Goal: Information Seeking & Learning: Understand process/instructions

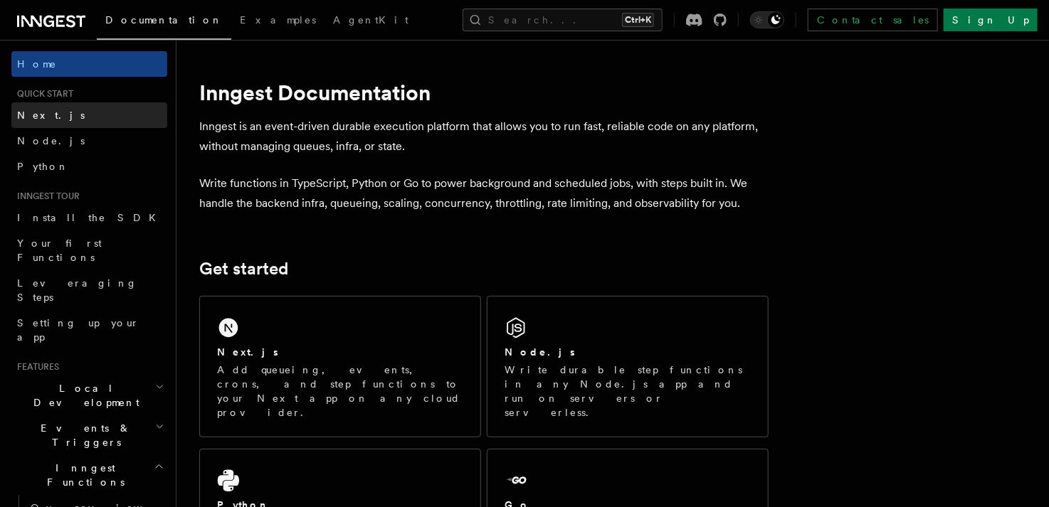
click at [53, 112] on link "Next.js" at bounding box center [89, 115] width 156 height 26
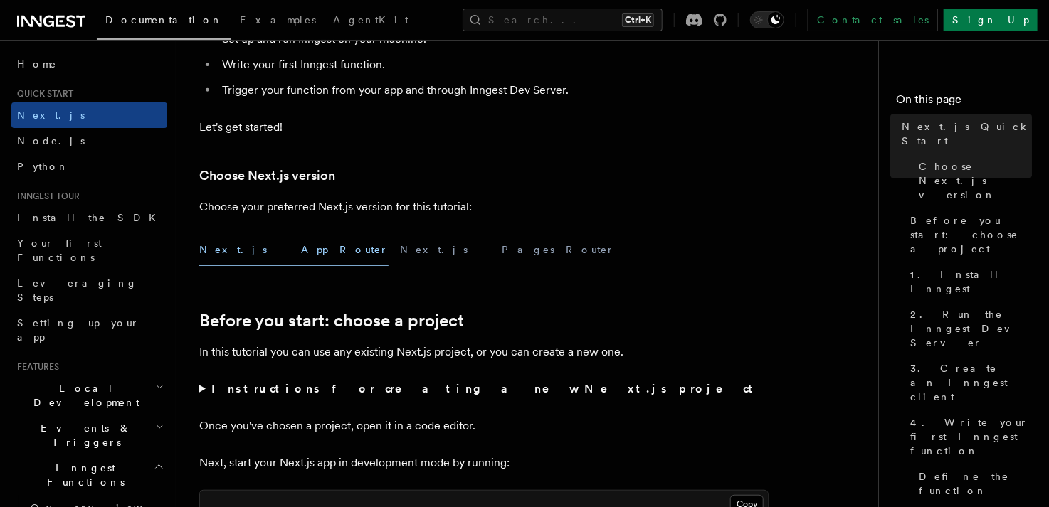
scroll to position [285, 0]
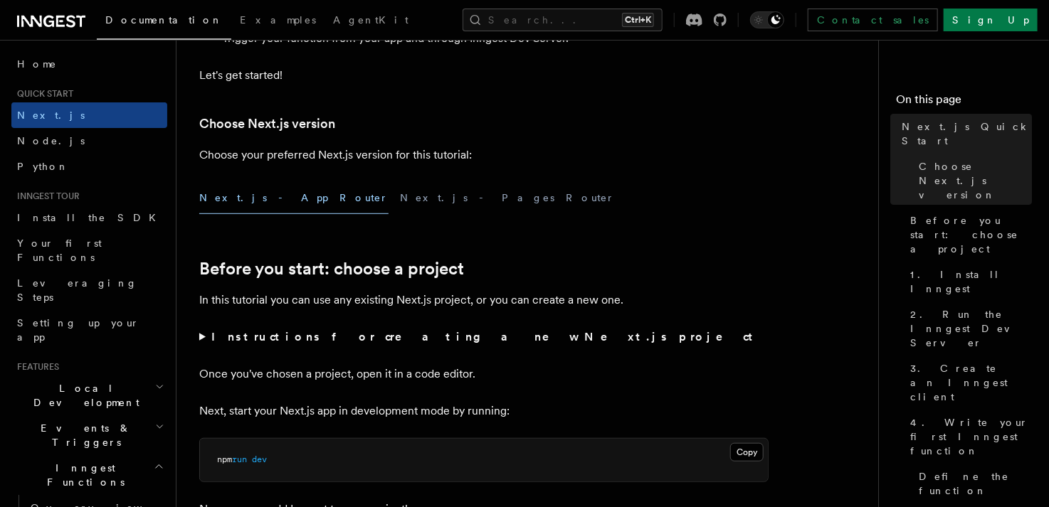
click at [208, 342] on summary "Instructions for creating a new Next.js project" at bounding box center [483, 337] width 569 height 20
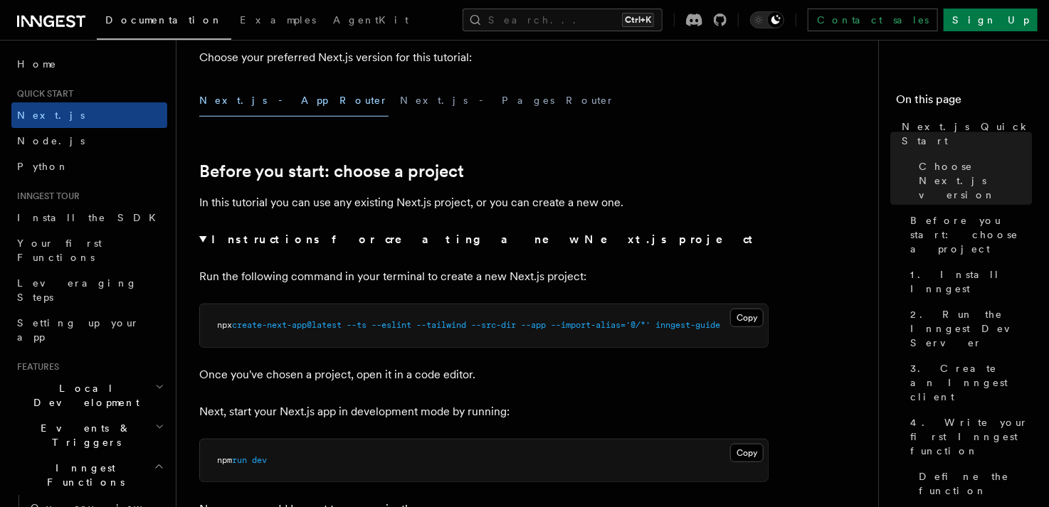
scroll to position [427, 0]
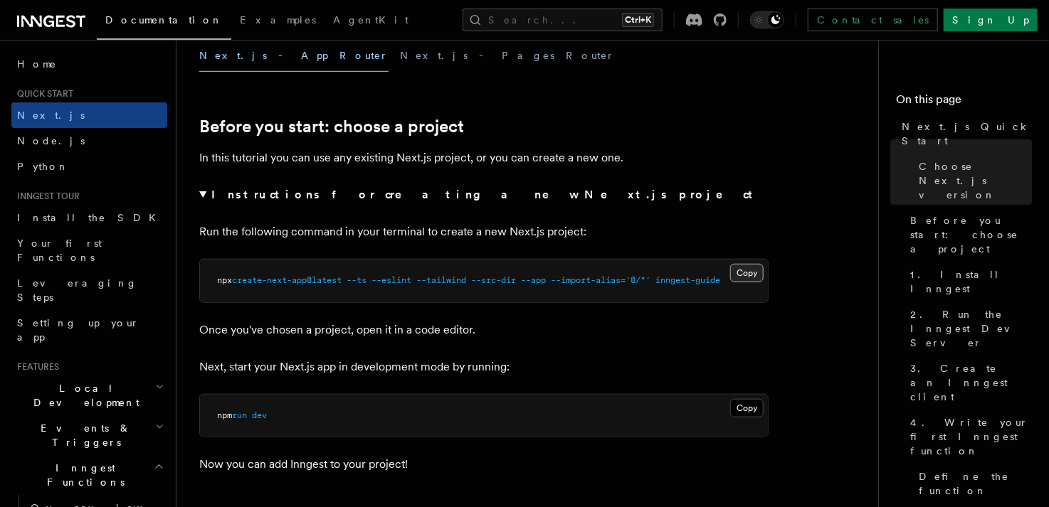
click at [746, 270] on button "Copy Copied" at bounding box center [746, 273] width 33 height 19
click at [746, 268] on button "Copy Copied" at bounding box center [746, 273] width 33 height 19
click at [268, 125] on link "Before you start: choose a project" at bounding box center [331, 127] width 265 height 20
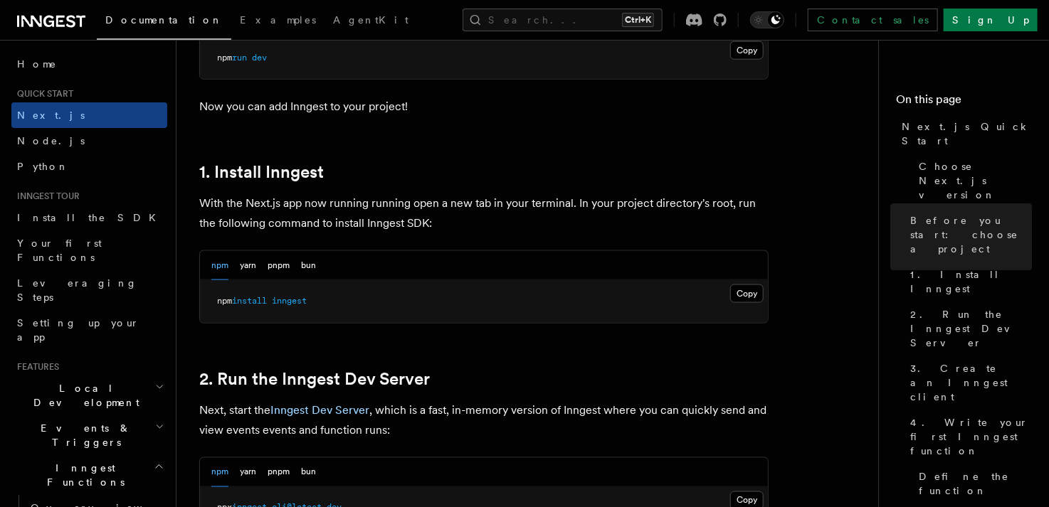
scroll to position [783, 0]
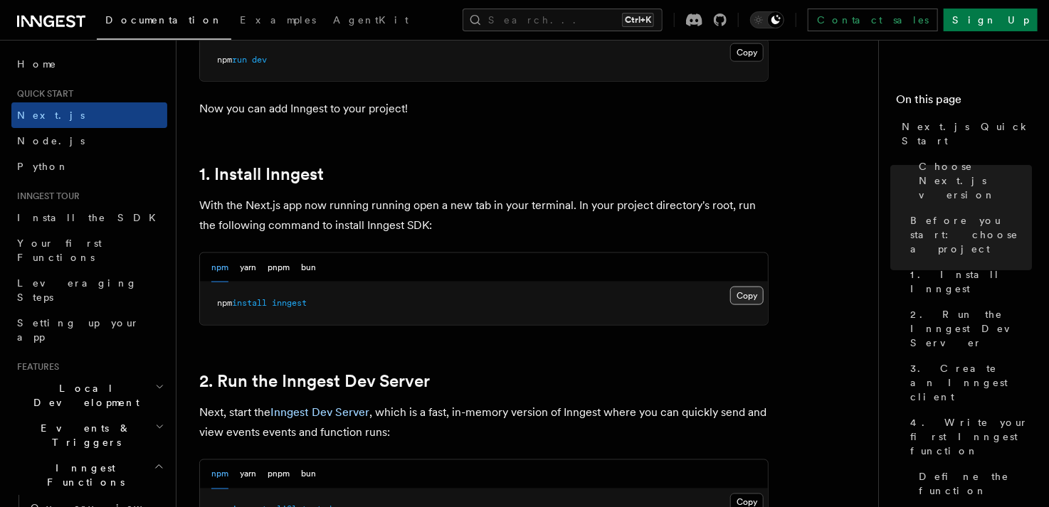
click at [742, 295] on button "Copy Copied" at bounding box center [746, 296] width 33 height 19
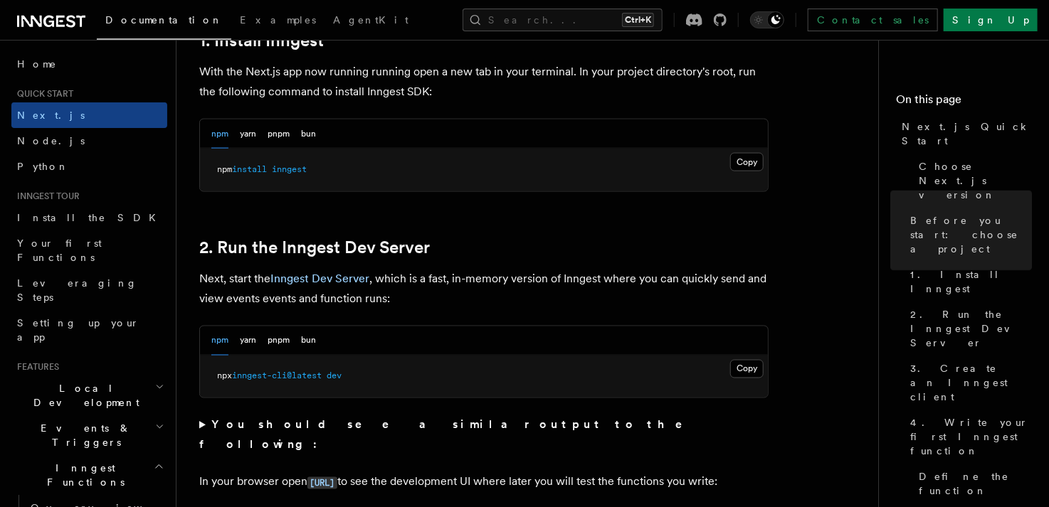
scroll to position [925, 0]
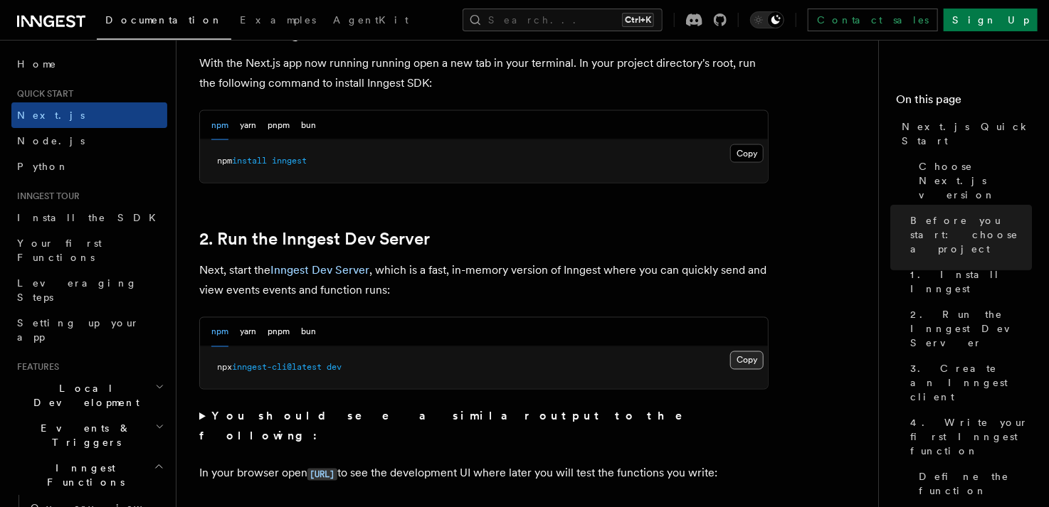
click at [749, 356] on button "Copy Copied" at bounding box center [746, 361] width 33 height 19
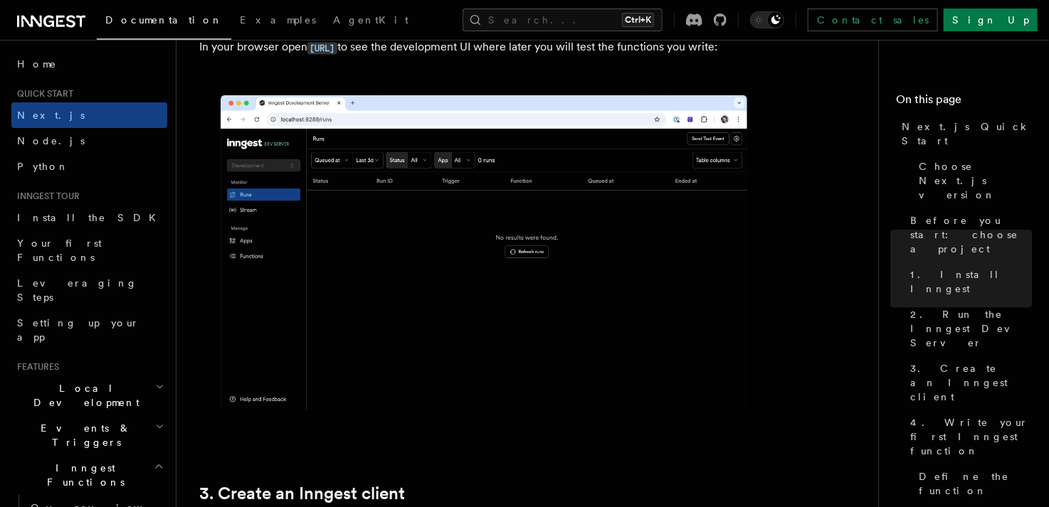
scroll to position [1708, 0]
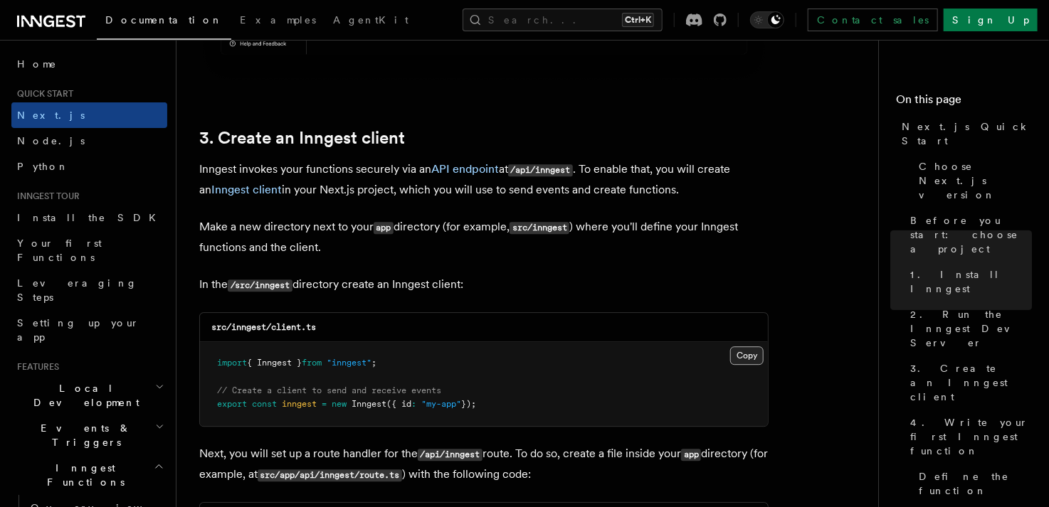
click at [749, 350] on button "Copy Copied" at bounding box center [746, 356] width 33 height 19
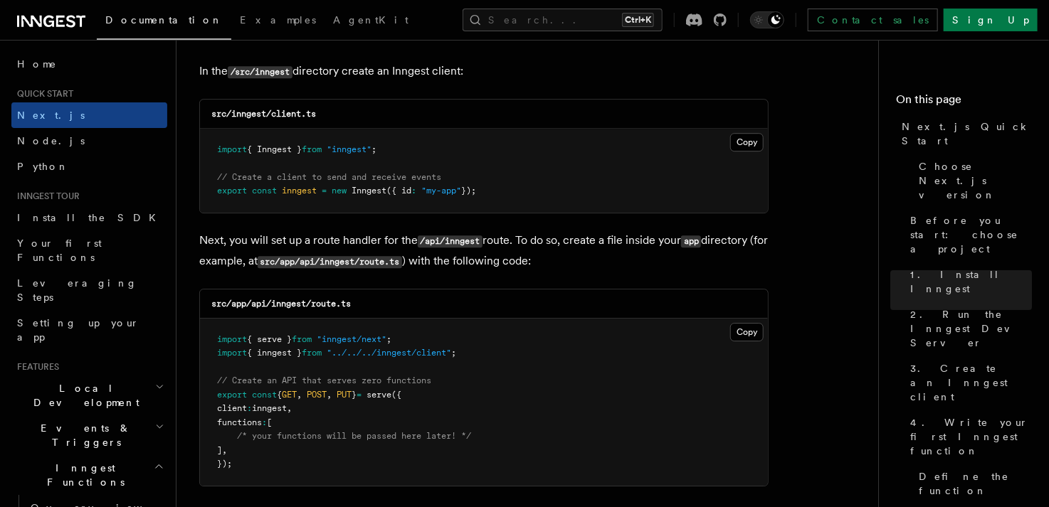
scroll to position [1993, 0]
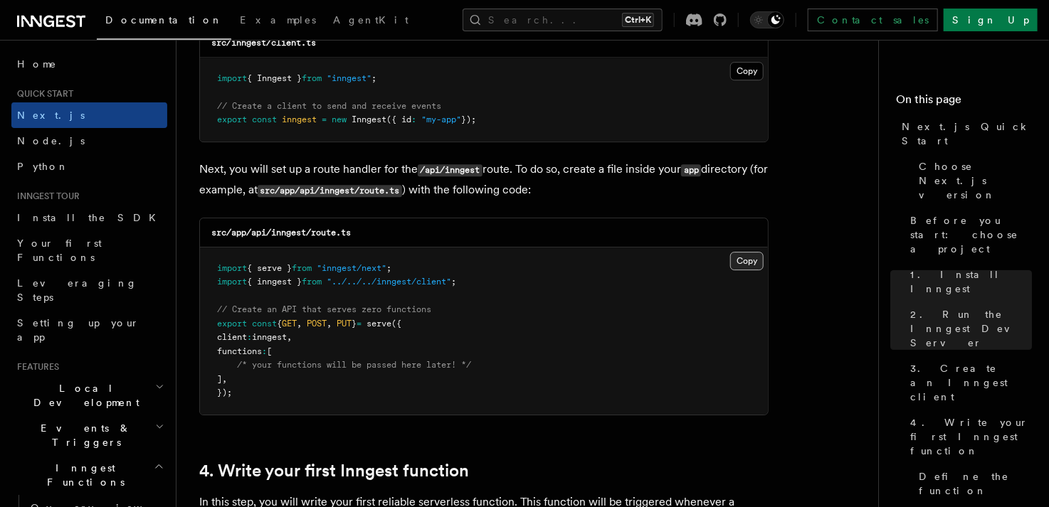
click at [743, 259] on button "Copy Copied" at bounding box center [746, 261] width 33 height 19
click at [597, 338] on pre "import { serve } from "inngest/next" ; import { inngest } from "../../../innges…" at bounding box center [484, 331] width 568 height 167
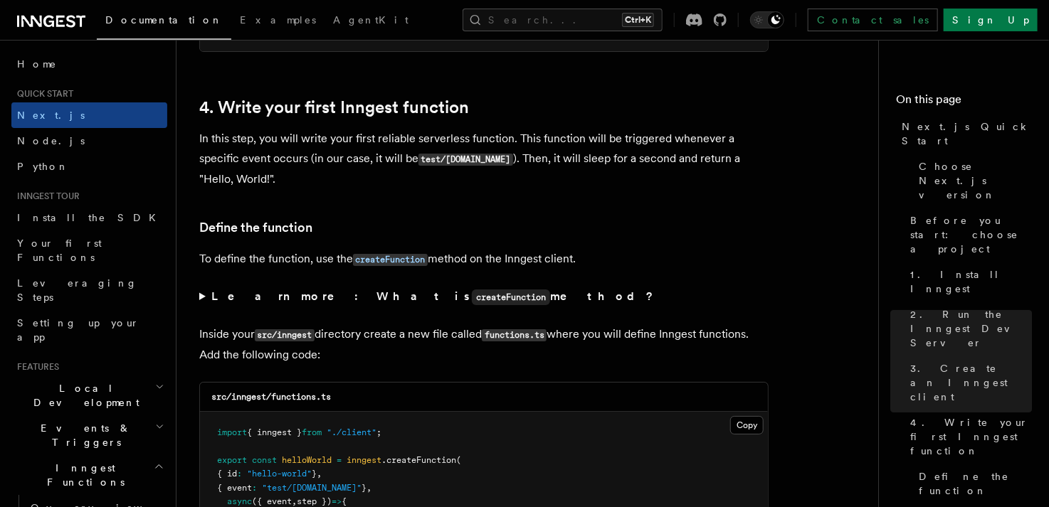
scroll to position [2348, 0]
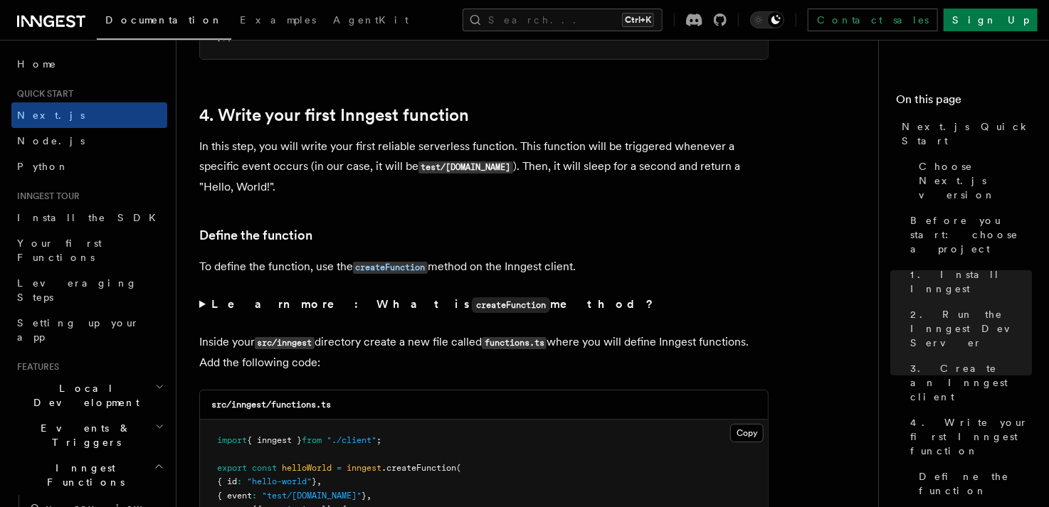
click at [200, 304] on summary "Learn more: What is createFunction method?" at bounding box center [483, 305] width 569 height 21
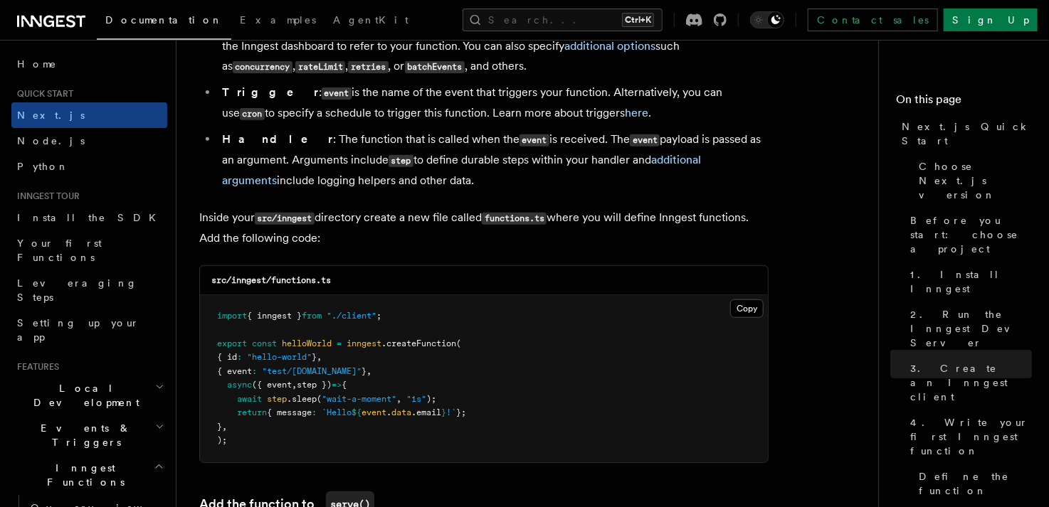
scroll to position [2704, 0]
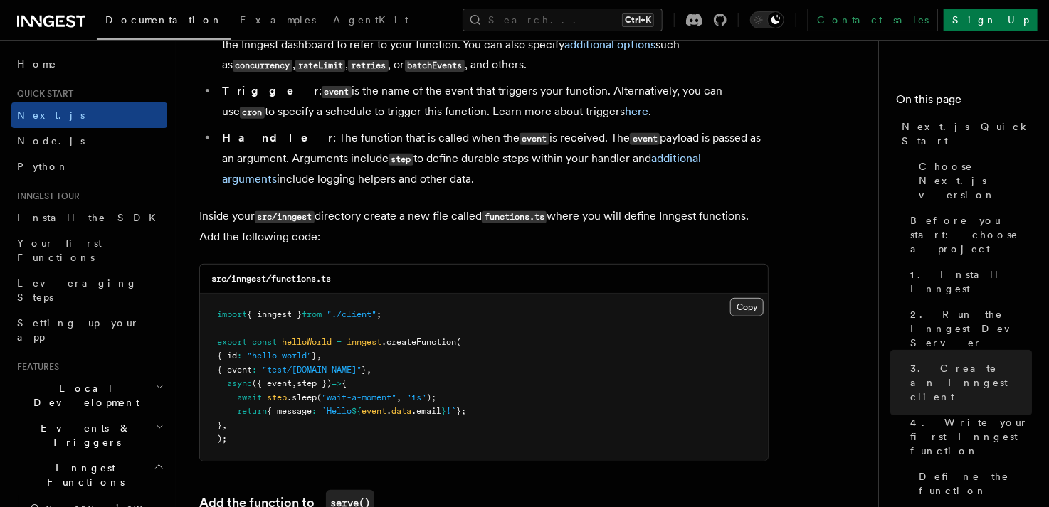
click at [745, 311] on button "Copy Copied" at bounding box center [746, 307] width 33 height 19
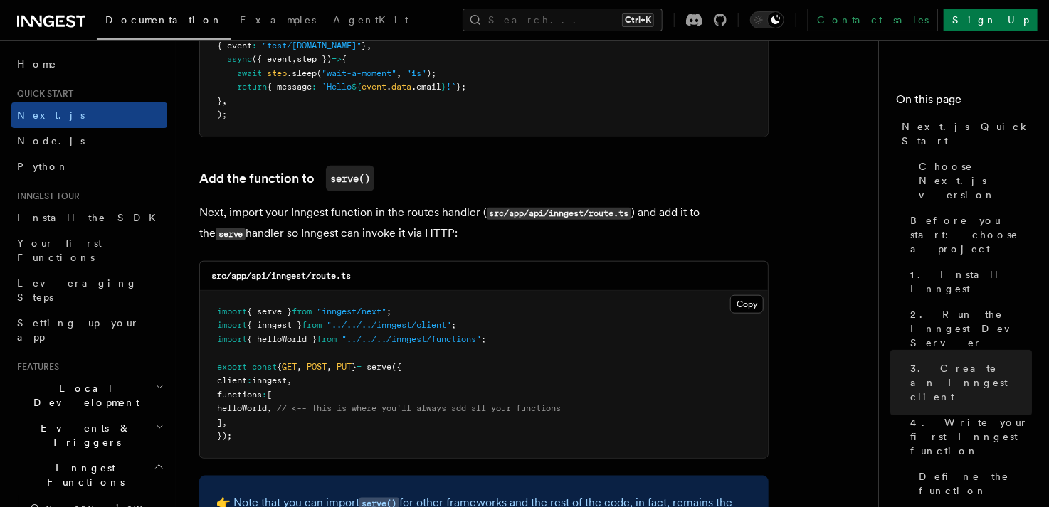
scroll to position [3060, 0]
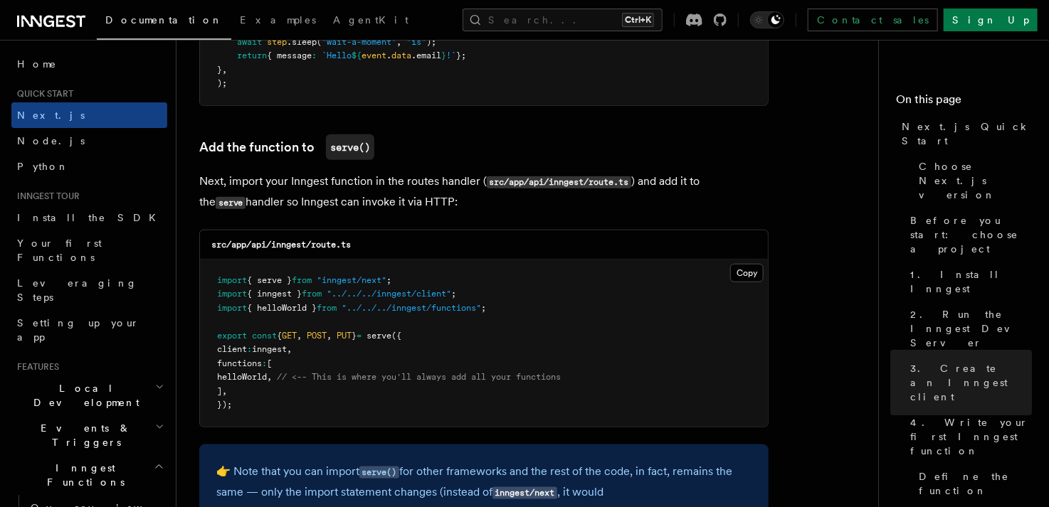
click at [267, 382] on span "helloWorld" at bounding box center [242, 377] width 50 height 10
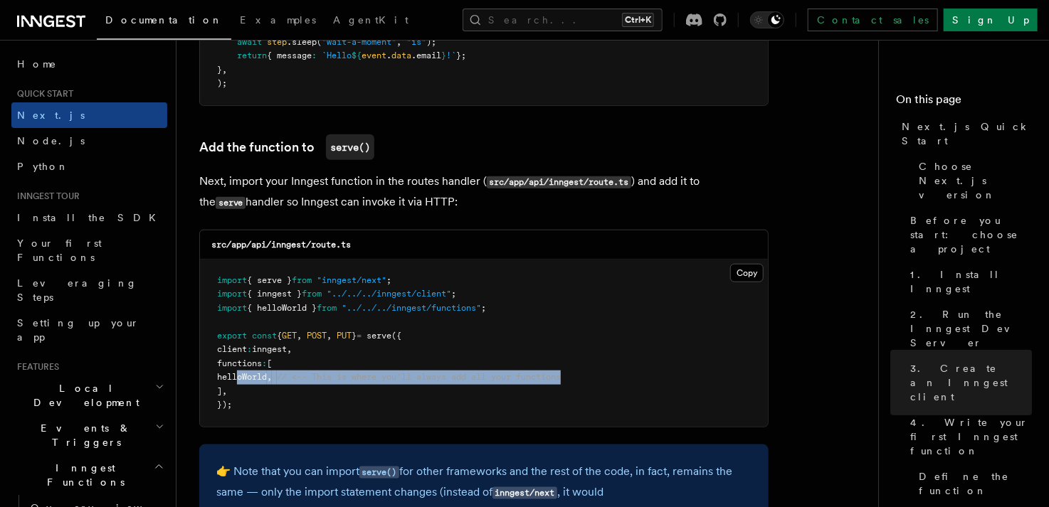
drag, startPoint x: 605, startPoint y: 381, endPoint x: 238, endPoint y: 381, distance: 367.2
click at [238, 381] on pre "import { serve } from "inngest/next" ; import { inngest } from "../../../innges…" at bounding box center [484, 343] width 568 height 167
copy span "helloWorld , // <-- This is where you'll always add all your functions"
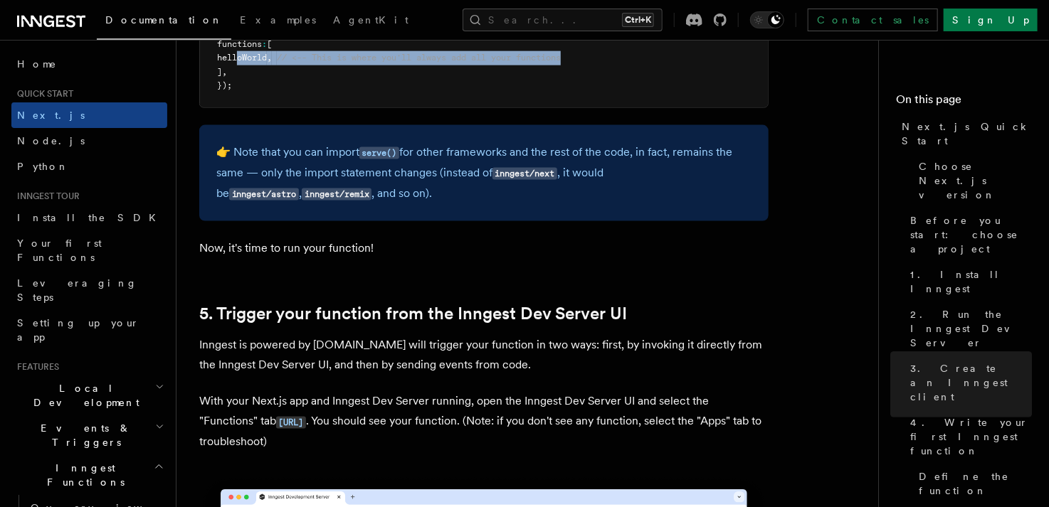
scroll to position [3416, 0]
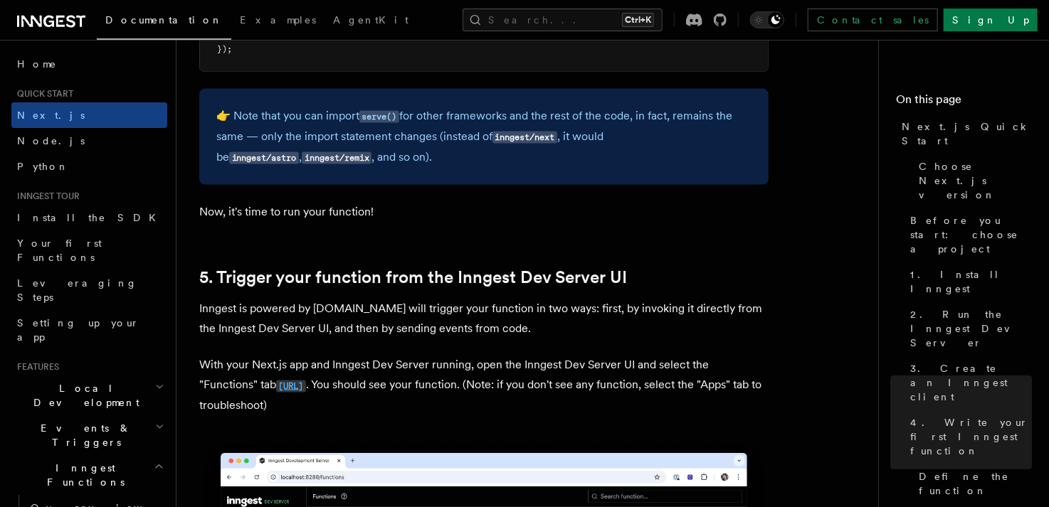
click at [306, 393] on code "[URL]" at bounding box center [291, 387] width 30 height 12
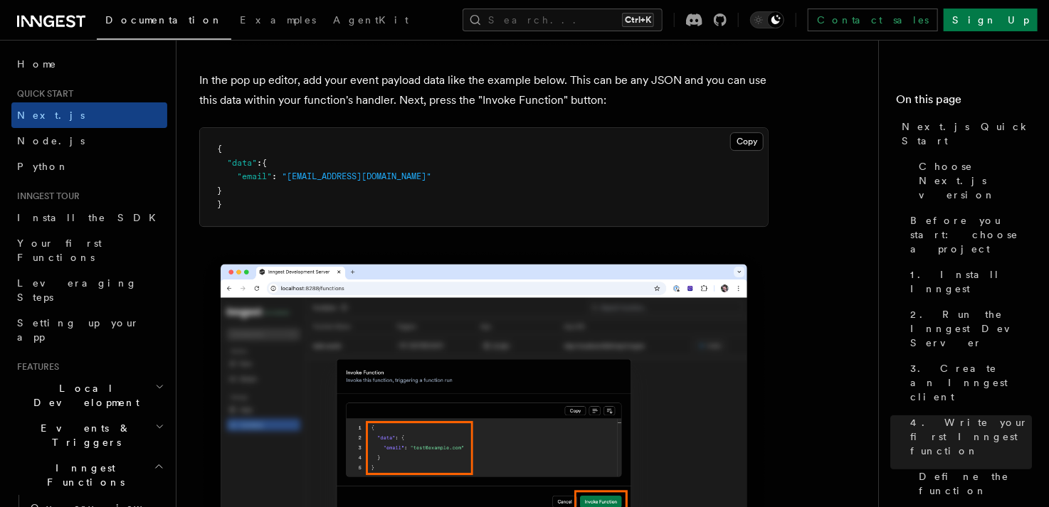
scroll to position [4554, 0]
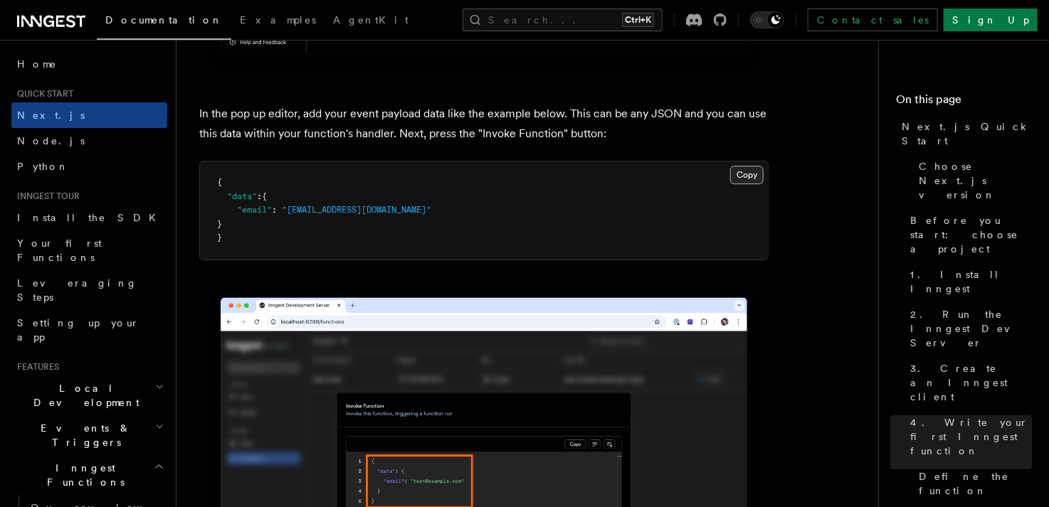
click at [739, 181] on button "Copy Copied" at bounding box center [746, 175] width 33 height 19
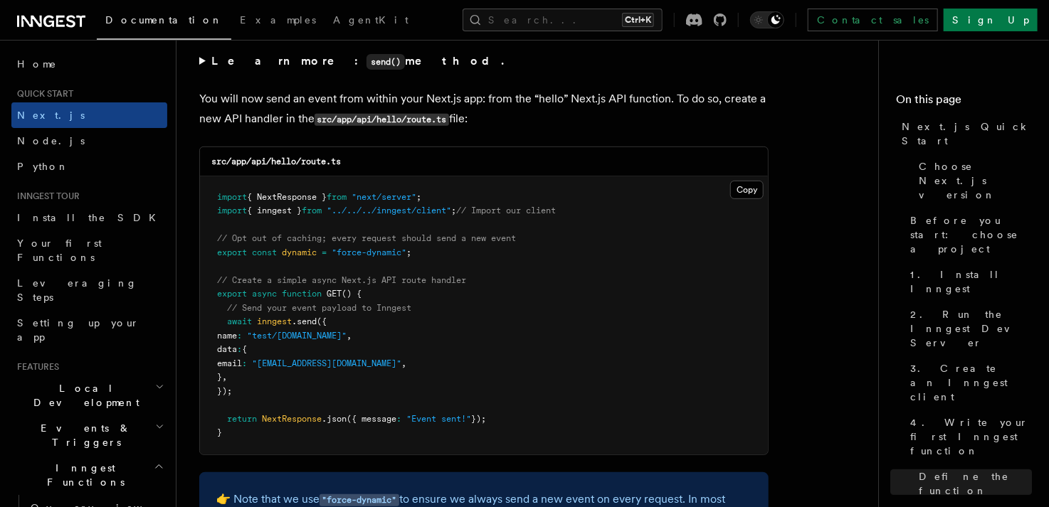
scroll to position [7401, 0]
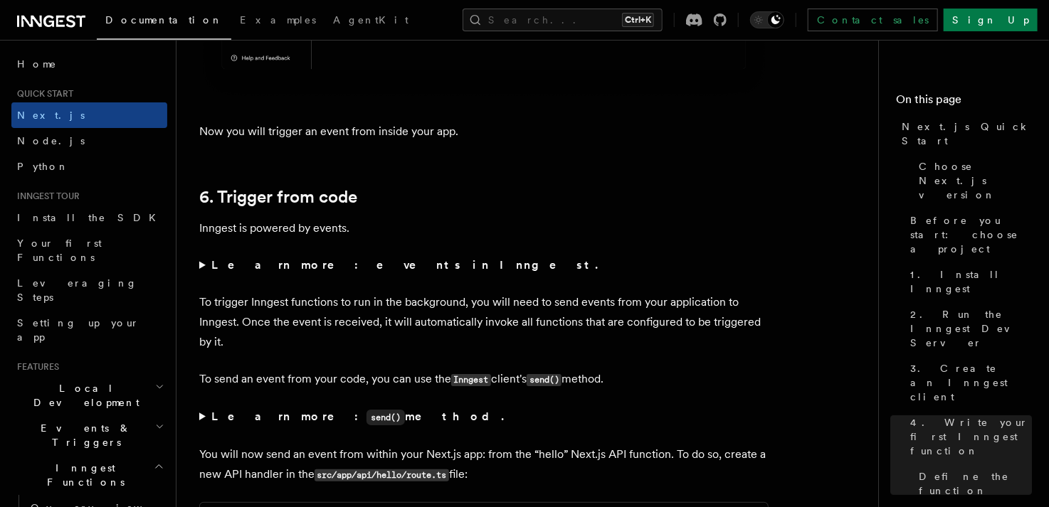
click at [204, 270] on summary "Learn more: events in Inngest." at bounding box center [483, 265] width 569 height 20
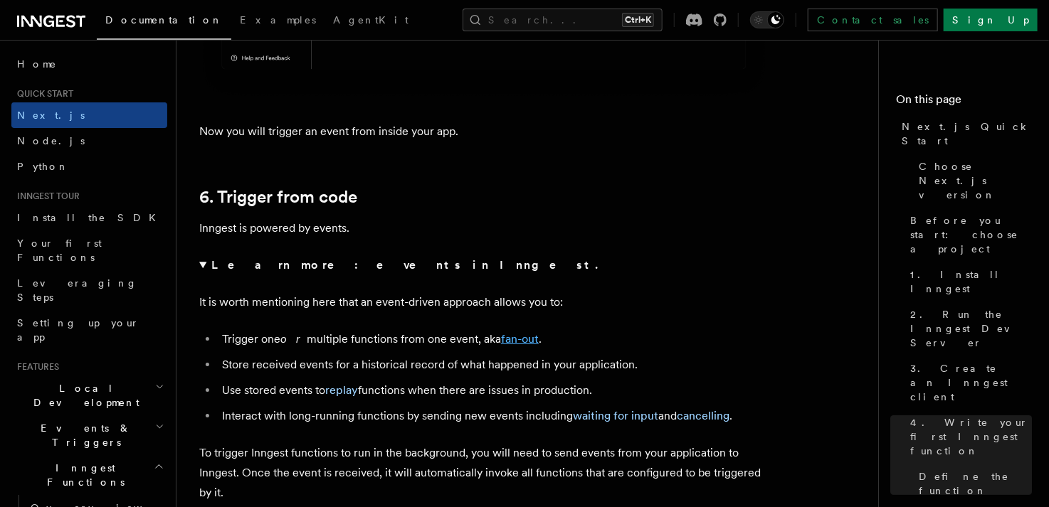
click at [521, 340] on link "fan-out" at bounding box center [520, 339] width 38 height 14
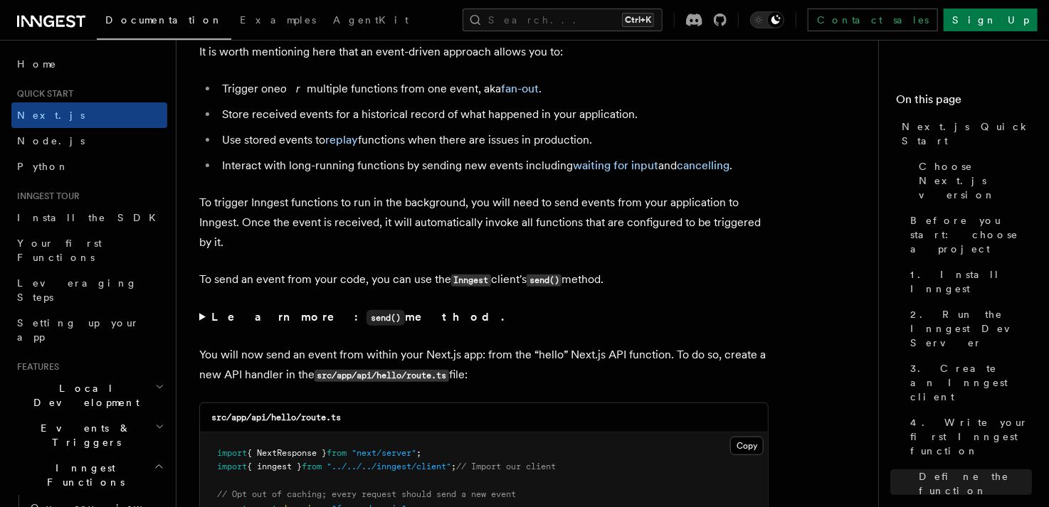
scroll to position [7686, 0]
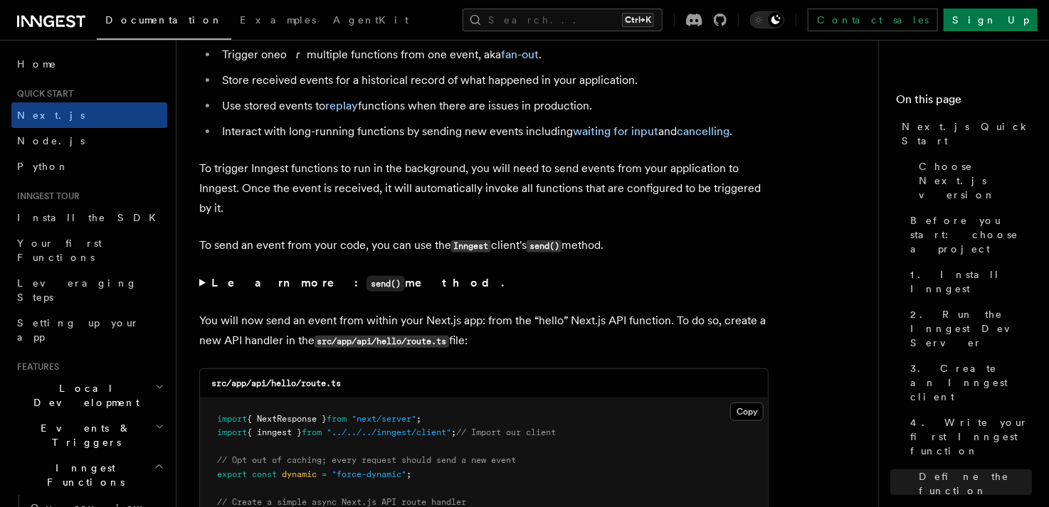
click at [204, 287] on summary "Learn more: send() method." at bounding box center [483, 283] width 569 height 21
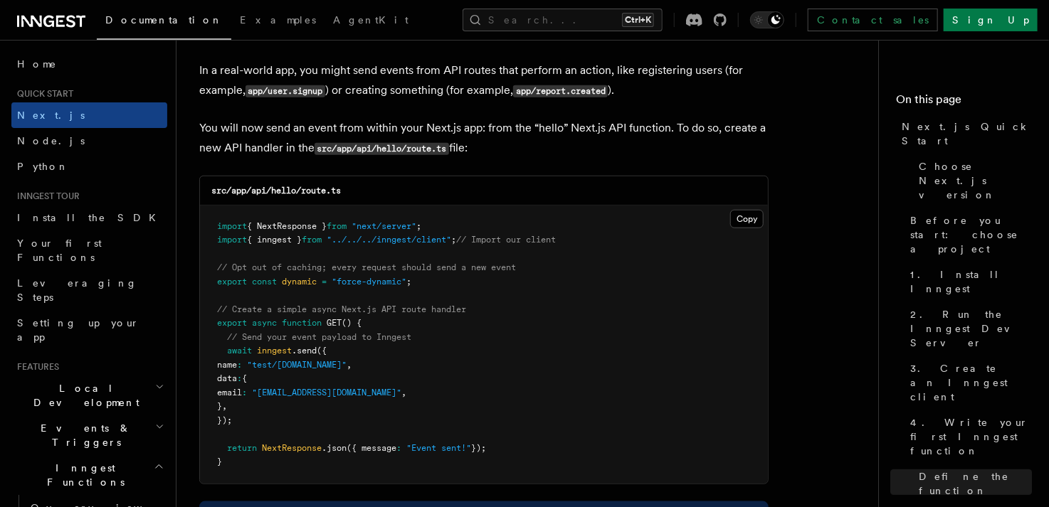
scroll to position [8113, 0]
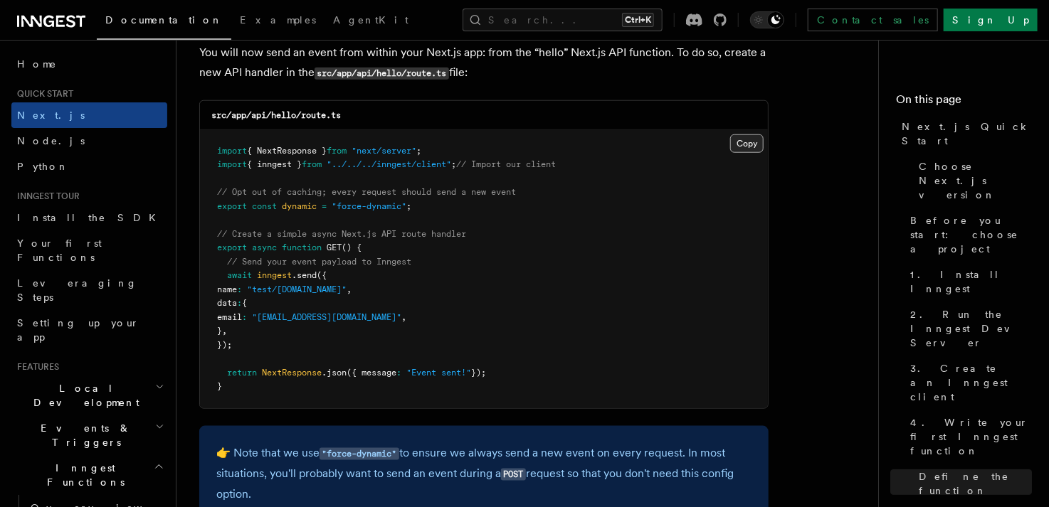
click at [757, 150] on button "Copy Copied" at bounding box center [746, 143] width 33 height 19
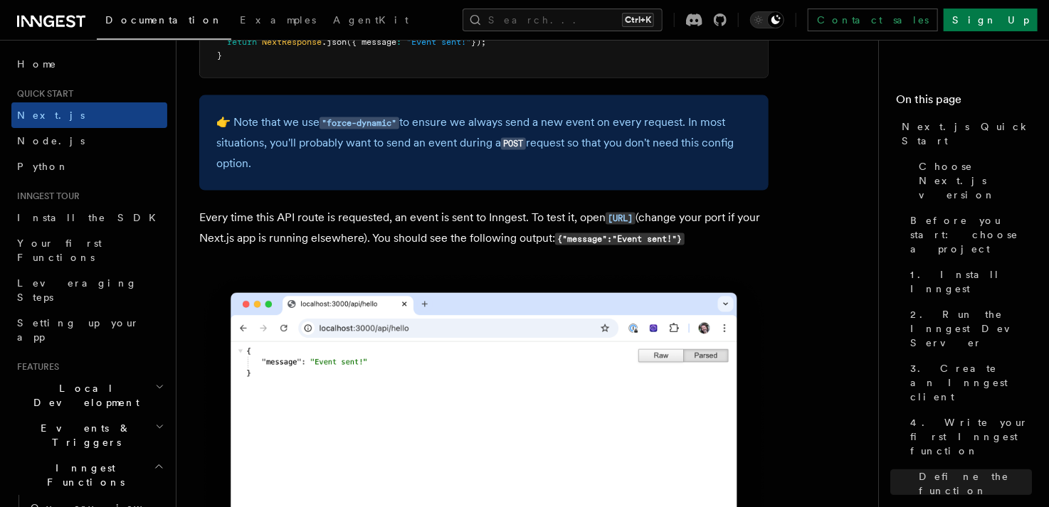
scroll to position [8468, 0]
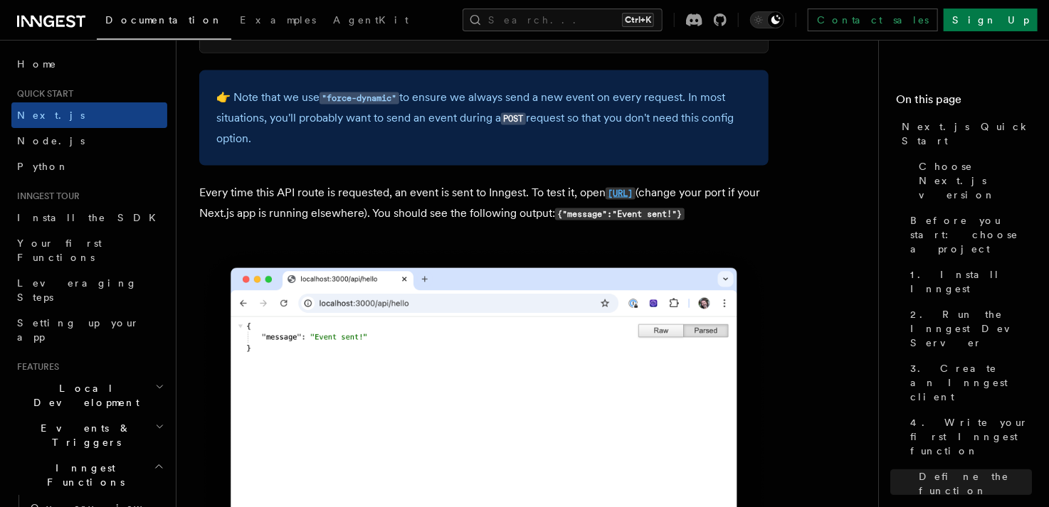
drag, startPoint x: 364, startPoint y: 221, endPoint x: 204, endPoint y: 218, distance: 160.9
click at [204, 218] on p "Every time this API route is requested, an event is sent to Inngest. To test it…" at bounding box center [483, 203] width 569 height 41
copy code "[URL]"
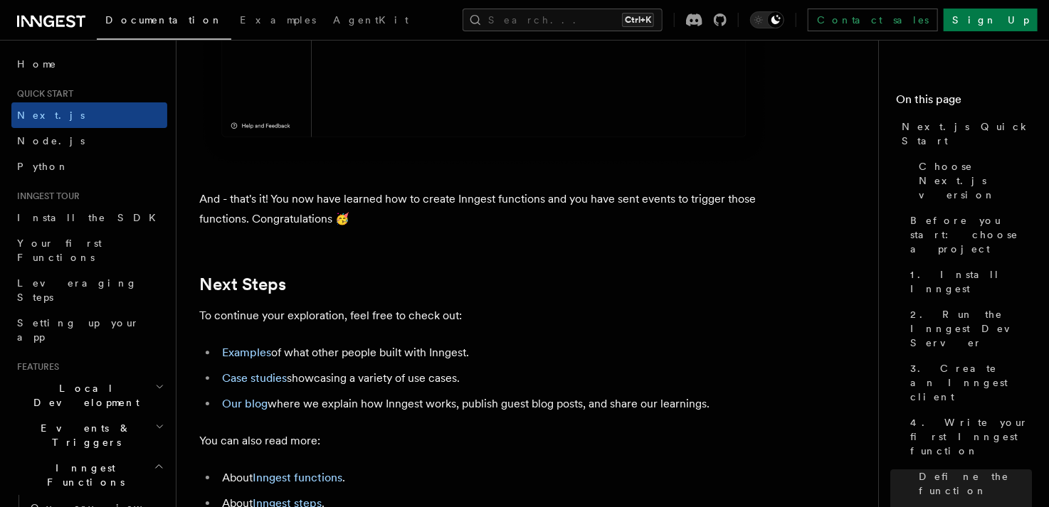
scroll to position [9297, 0]
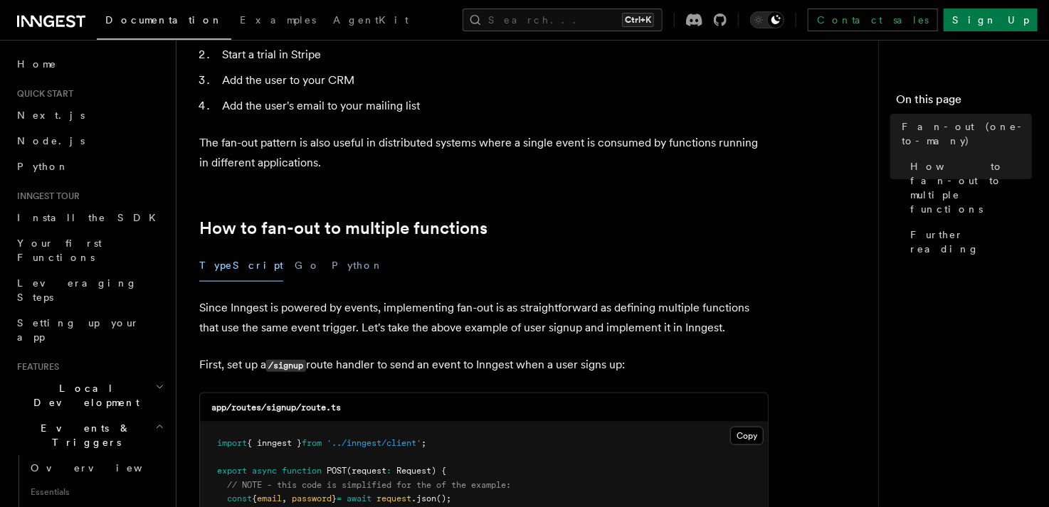
scroll to position [640, 0]
